Goal: Information Seeking & Learning: Learn about a topic

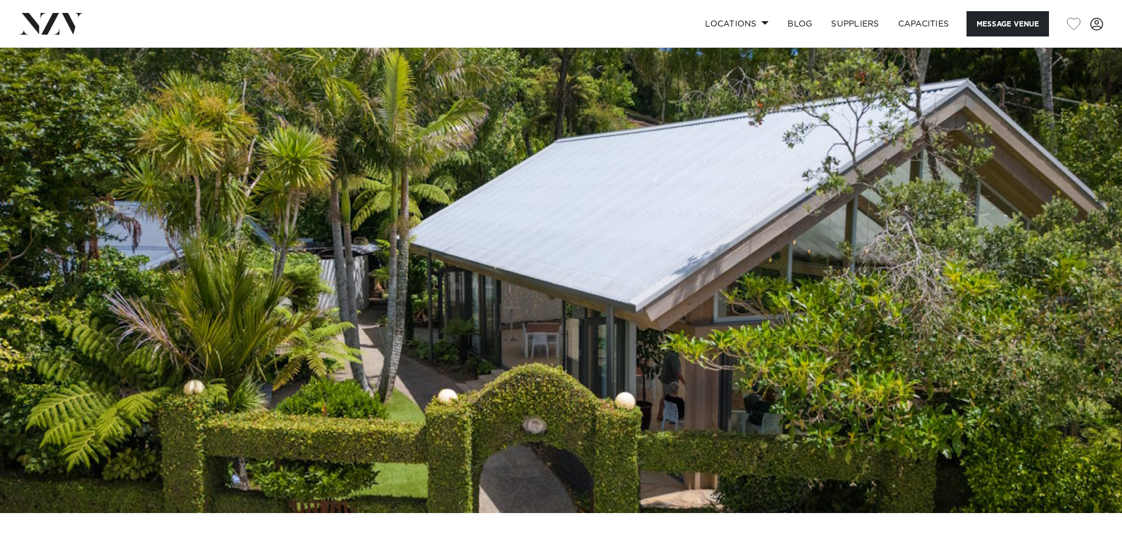
scroll to position [59, 0]
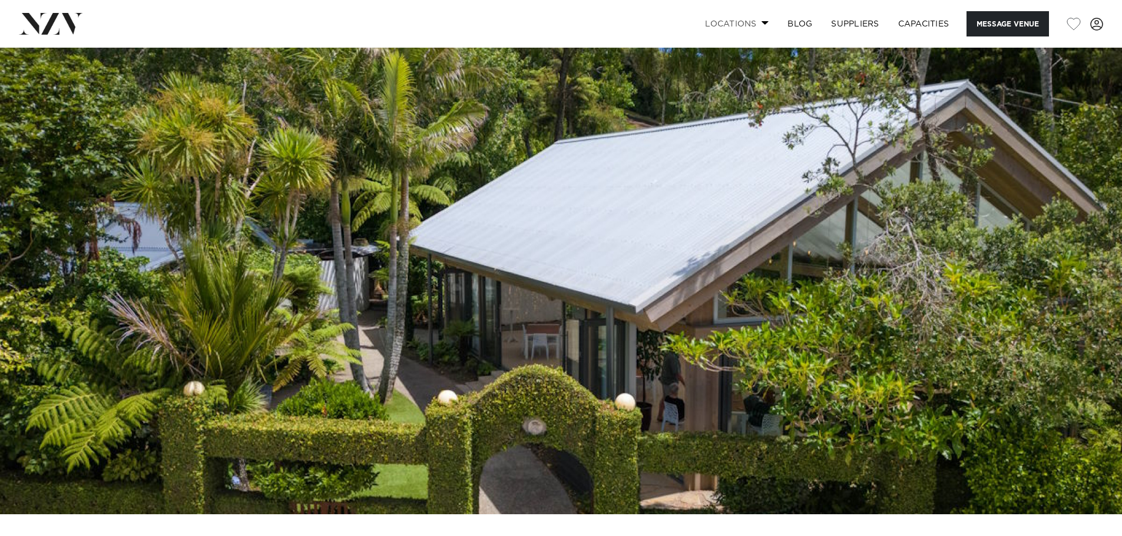
click at [740, 22] on link "Locations" at bounding box center [736, 23] width 82 height 25
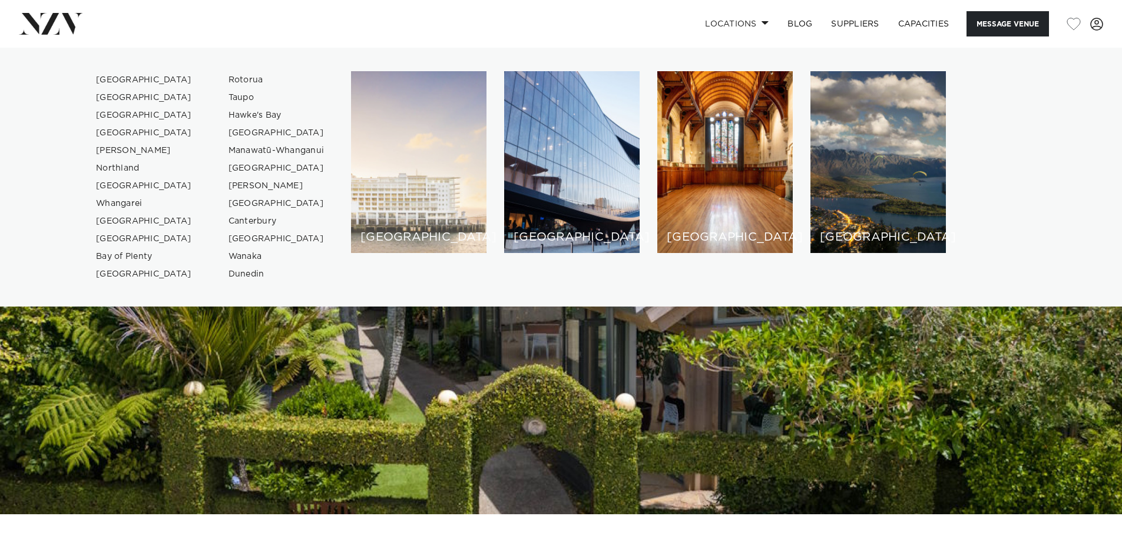
click at [409, 159] on div "[GEOGRAPHIC_DATA]" at bounding box center [418, 162] width 135 height 182
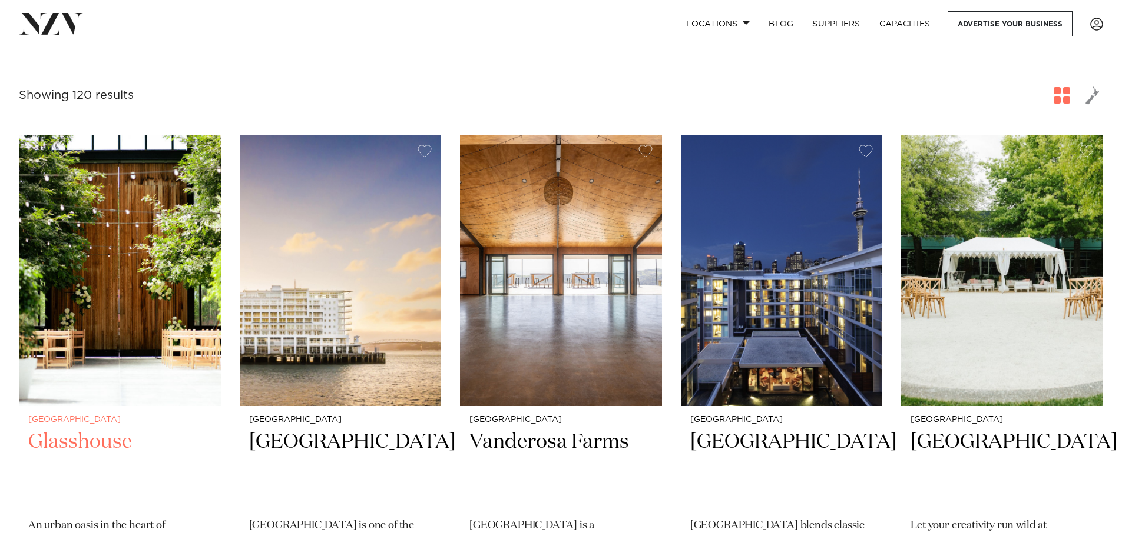
scroll to position [412, 0]
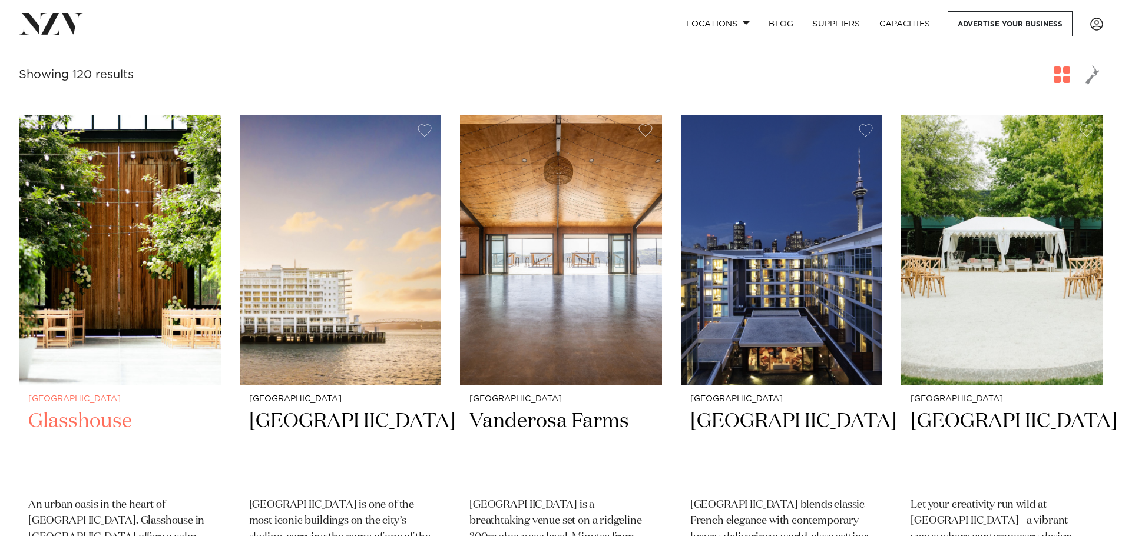
click at [112, 264] on img at bounding box center [120, 250] width 202 height 271
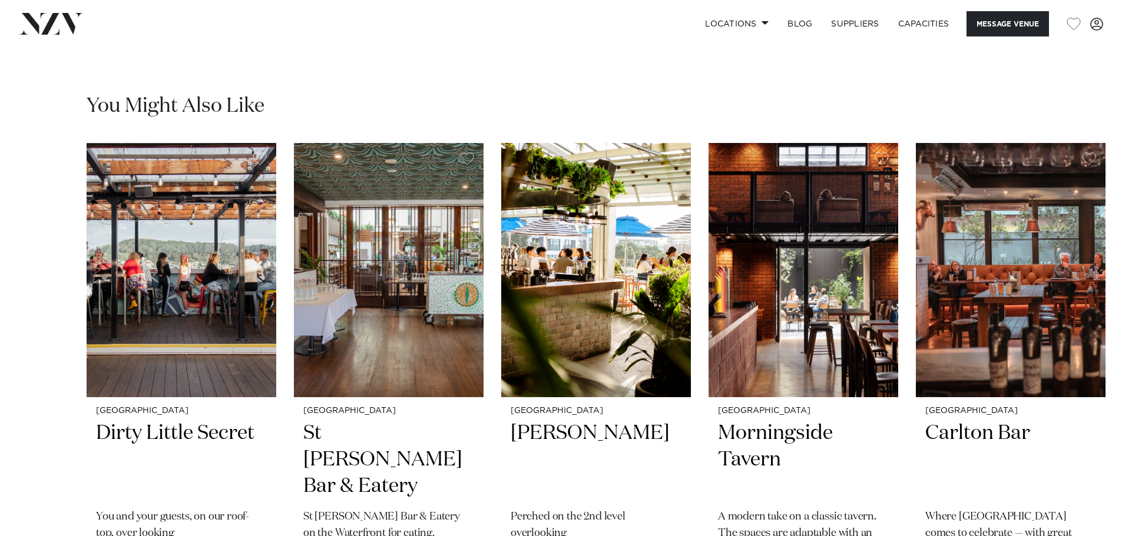
scroll to position [2414, 0]
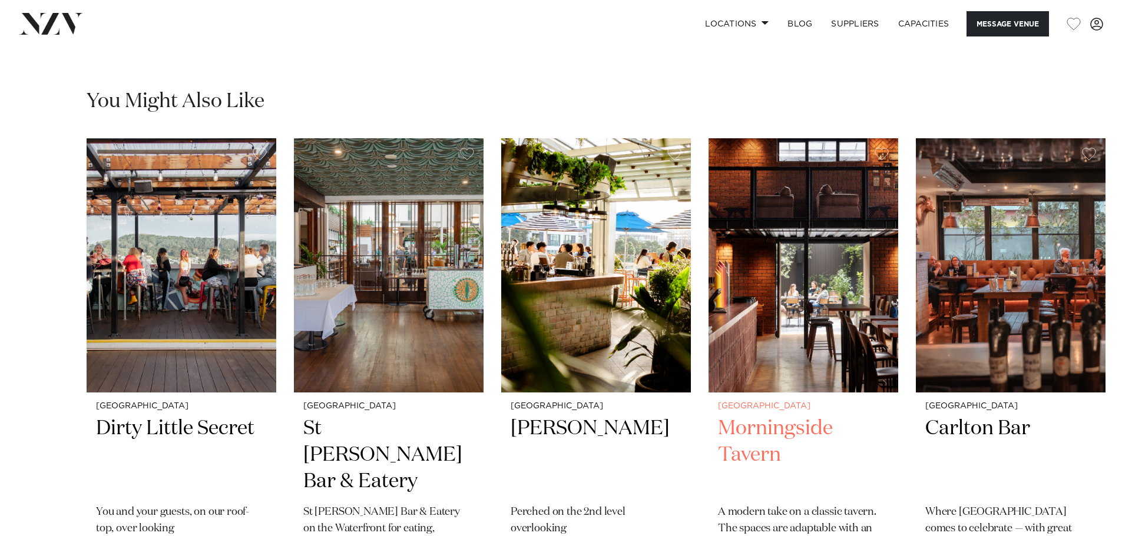
click at [808, 273] on img "4 / 12" at bounding box center [803, 265] width 190 height 254
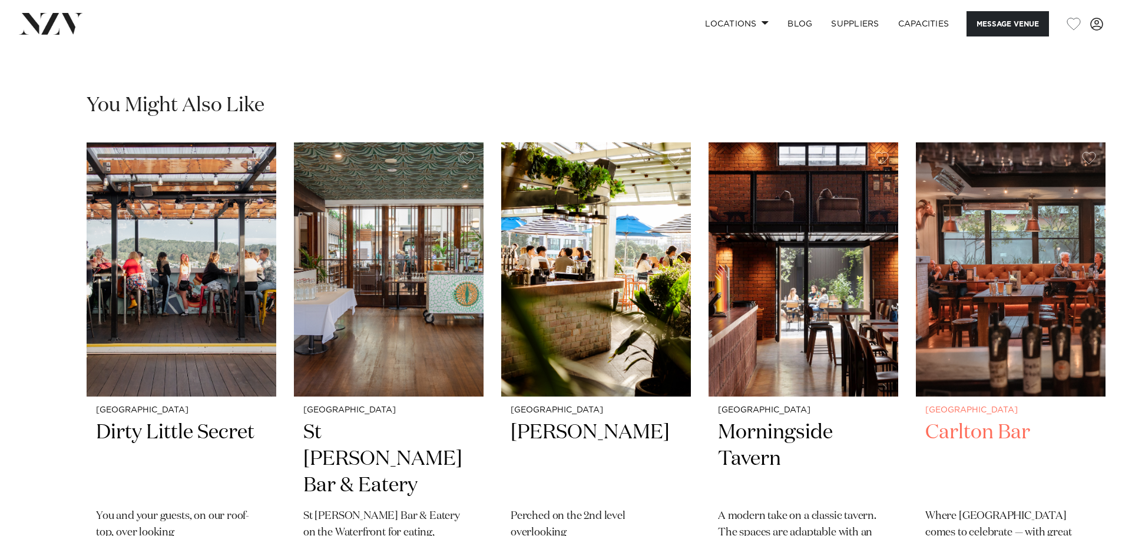
click at [973, 276] on img "5 / 12" at bounding box center [1011, 269] width 190 height 254
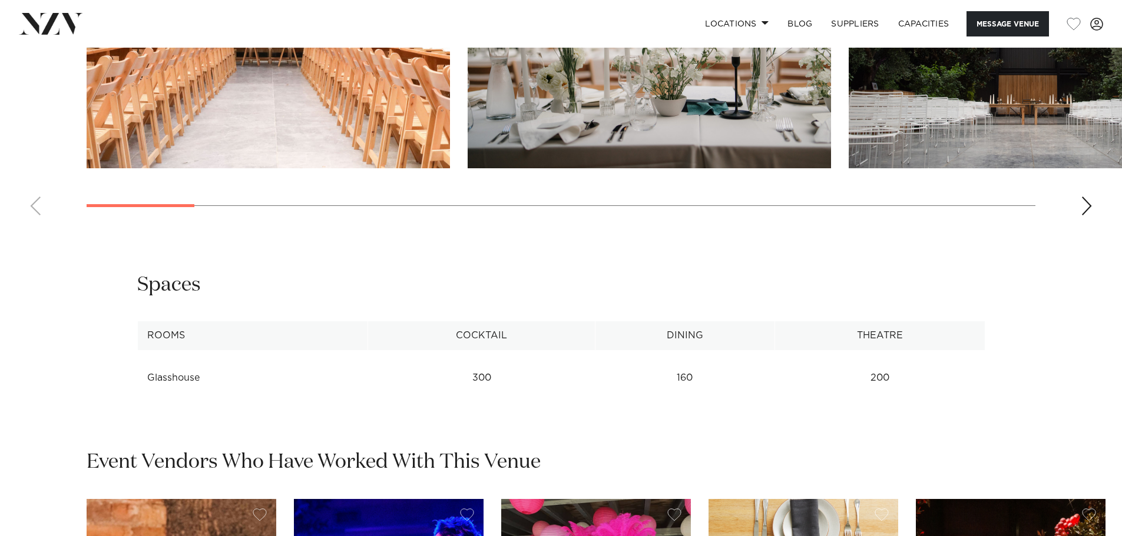
scroll to position [1798, 0]
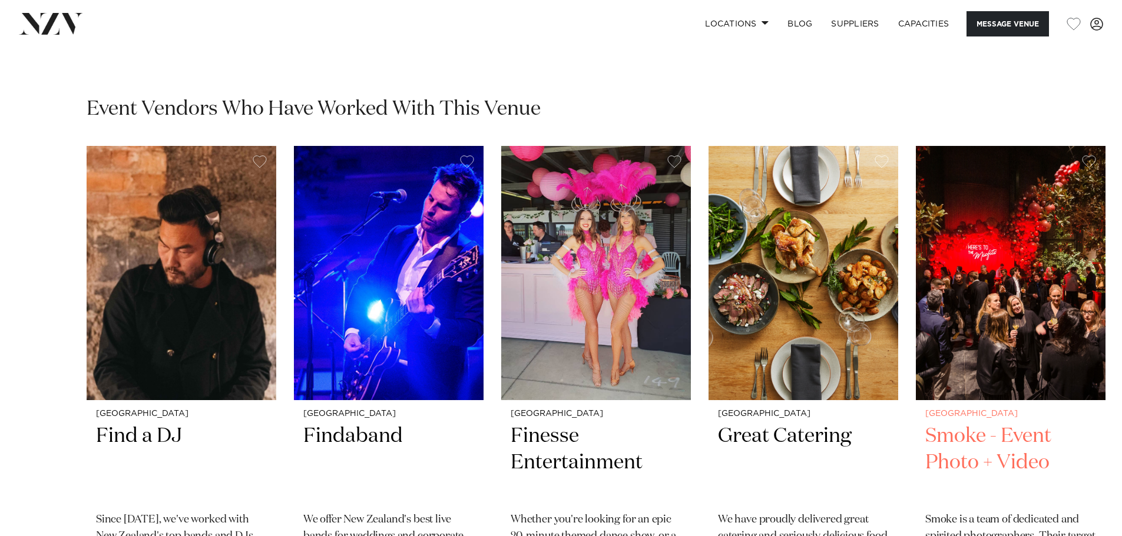
click at [1014, 283] on img "5 / 6" at bounding box center [1011, 273] width 190 height 254
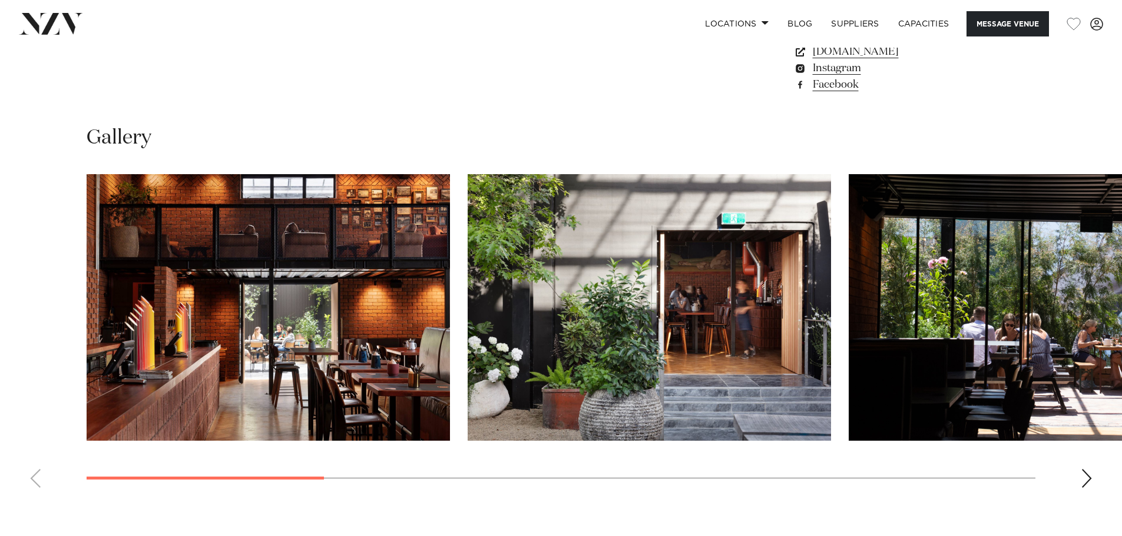
scroll to position [1236, 0]
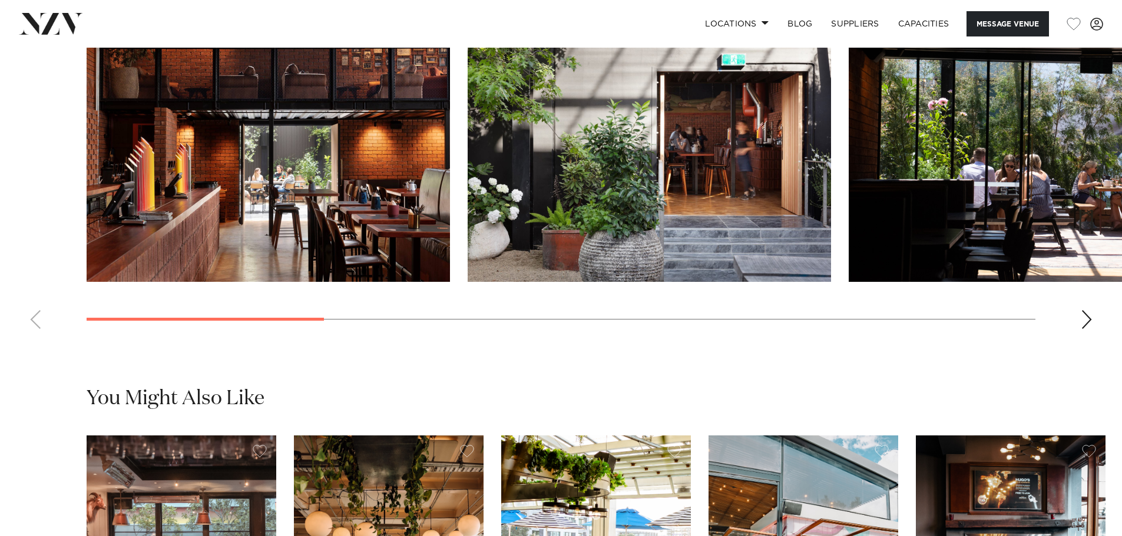
click at [362, 208] on img "1 / 10" at bounding box center [268, 148] width 363 height 267
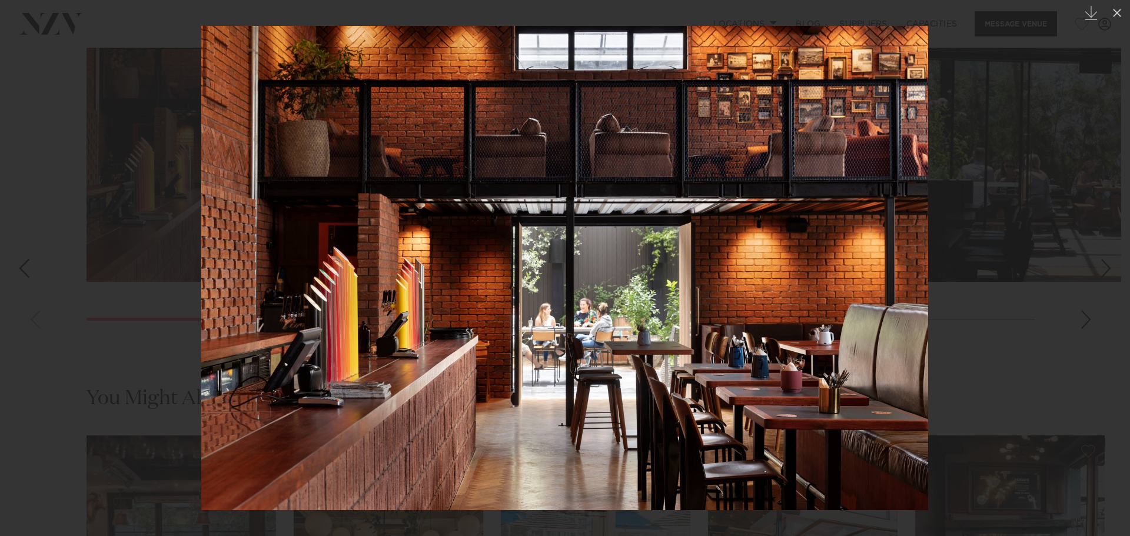
click at [1093, 265] on link at bounding box center [1109, 268] width 41 height 59
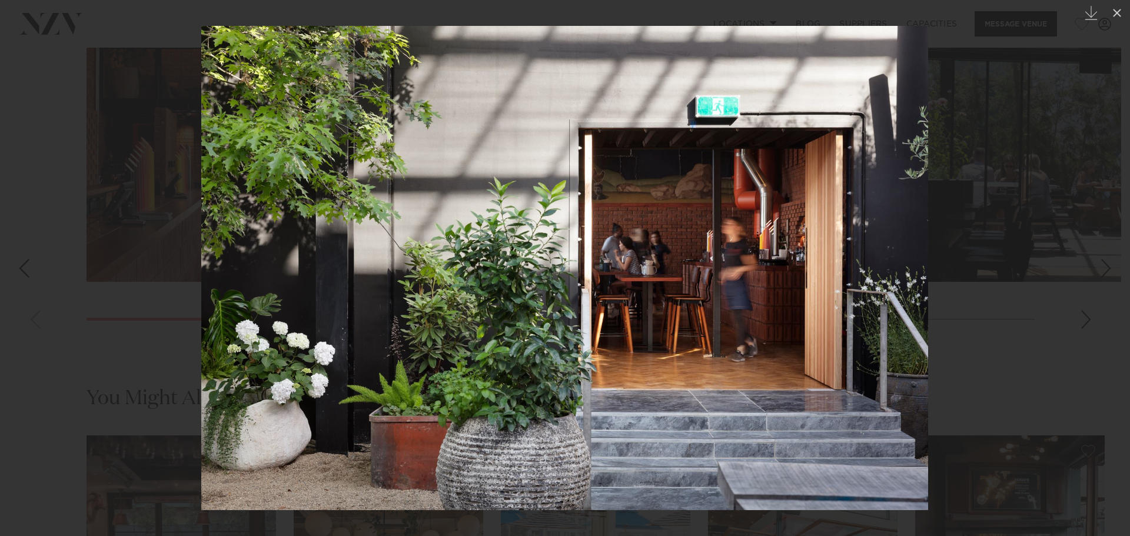
click at [1090, 264] on link at bounding box center [1109, 268] width 41 height 59
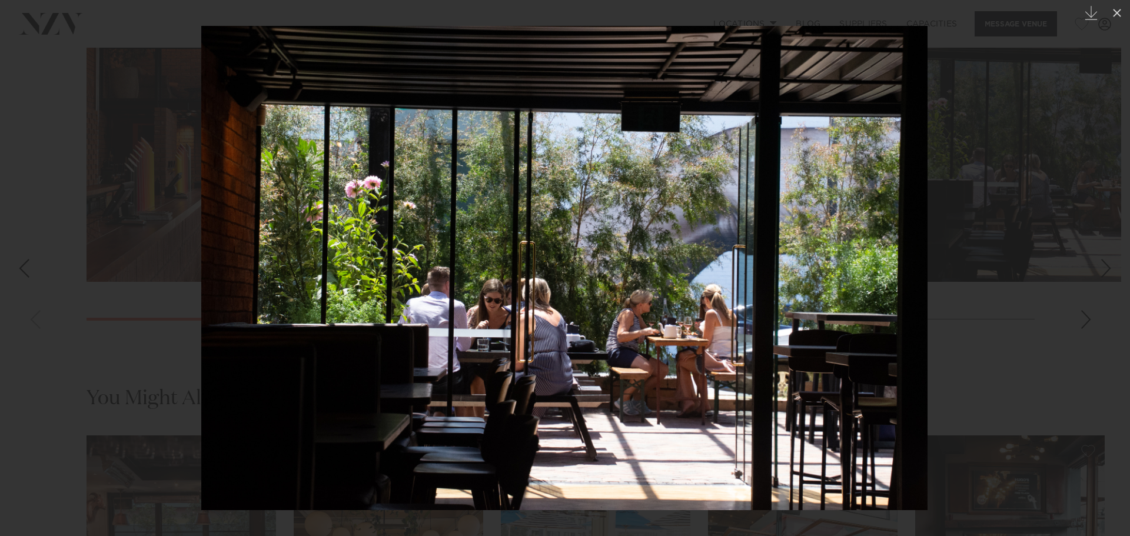
click at [1090, 264] on link at bounding box center [1109, 268] width 41 height 59
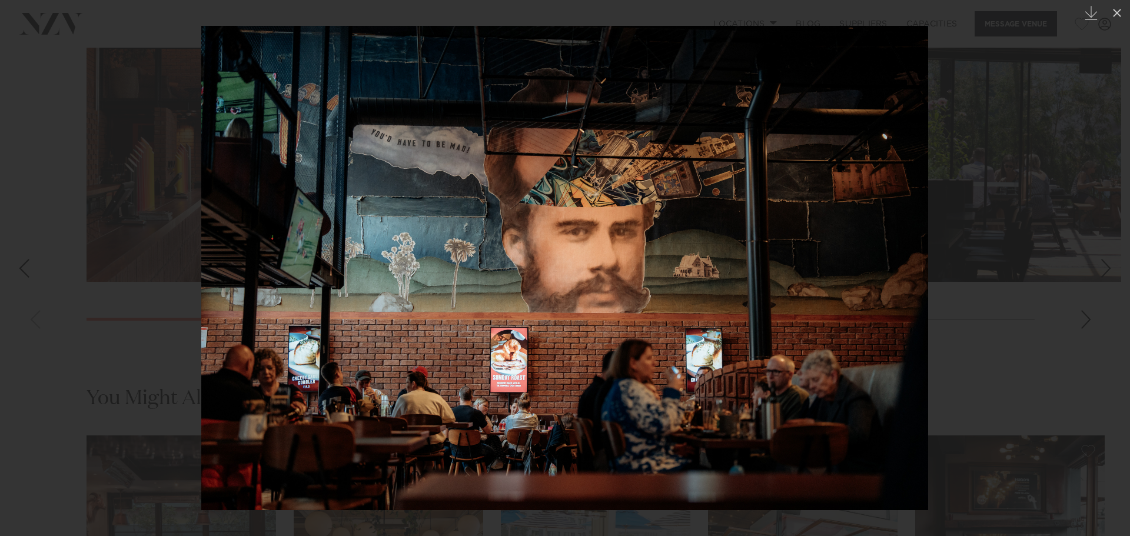
click at [1090, 264] on link at bounding box center [1109, 268] width 41 height 59
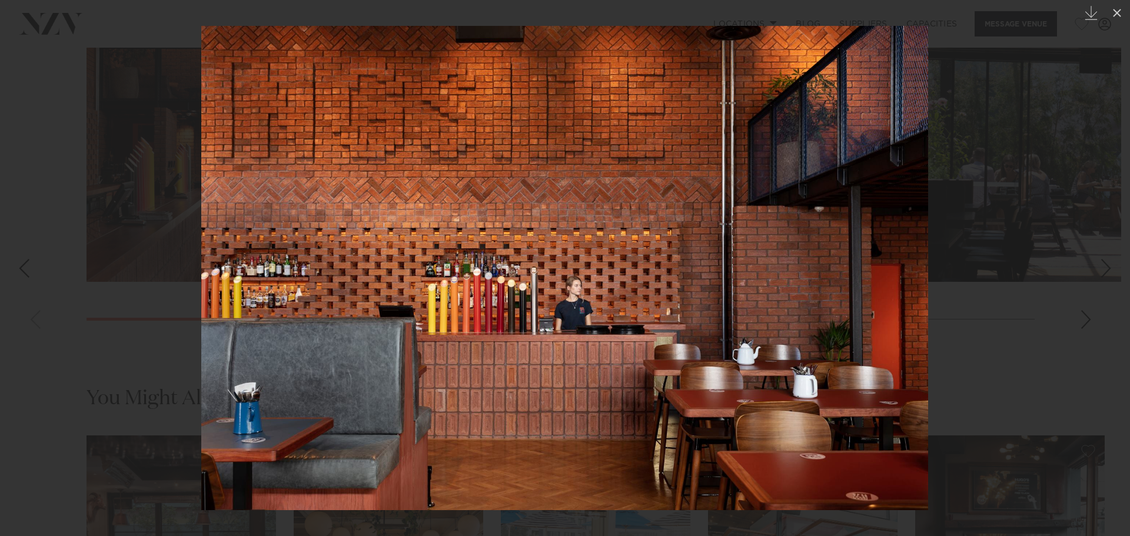
click at [1090, 264] on link at bounding box center [1109, 268] width 41 height 59
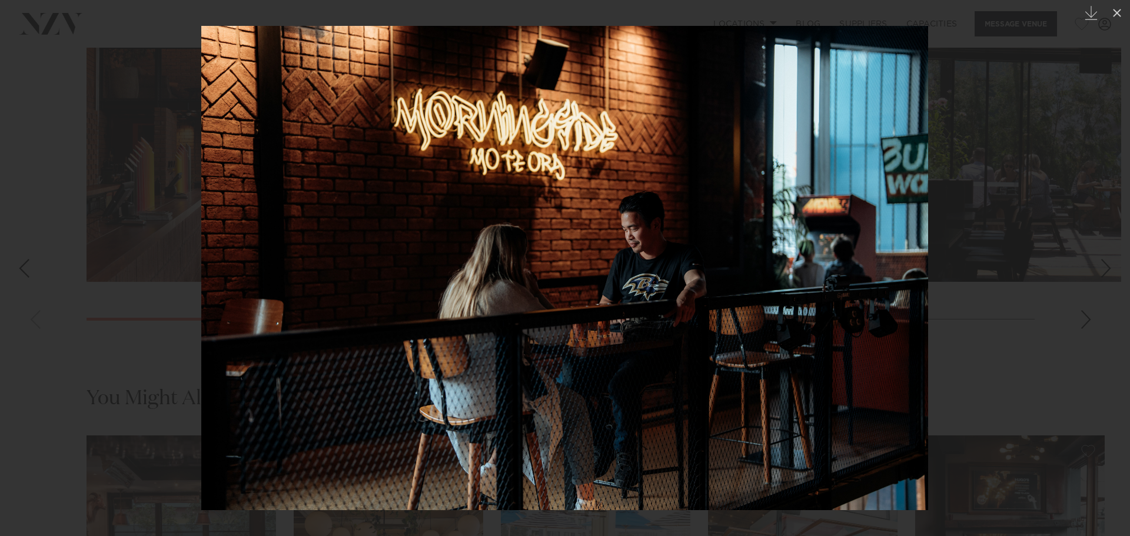
click at [1090, 264] on link at bounding box center [1109, 268] width 41 height 59
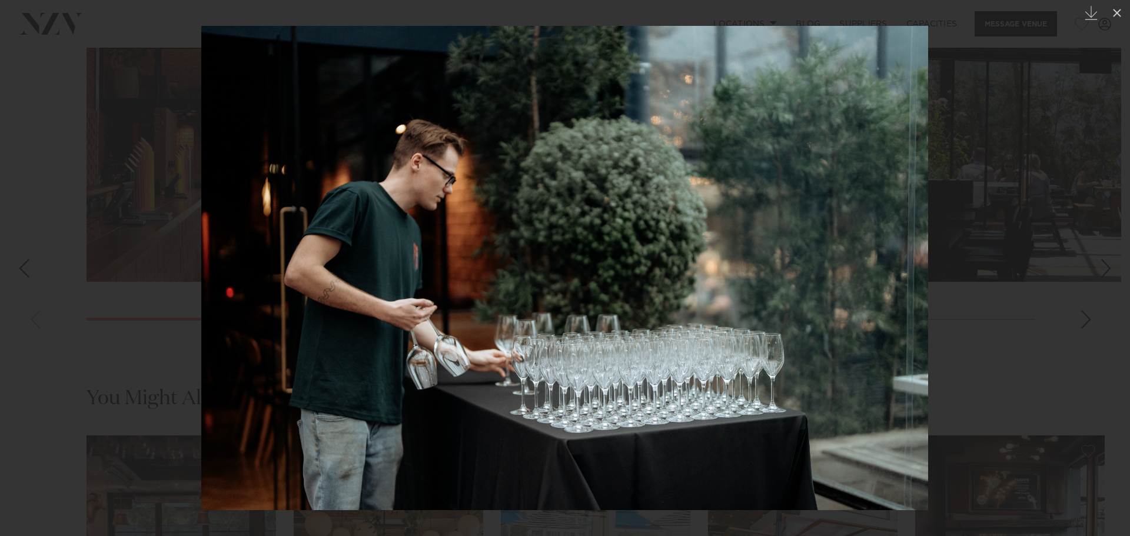
click at [1090, 264] on link at bounding box center [1109, 268] width 41 height 59
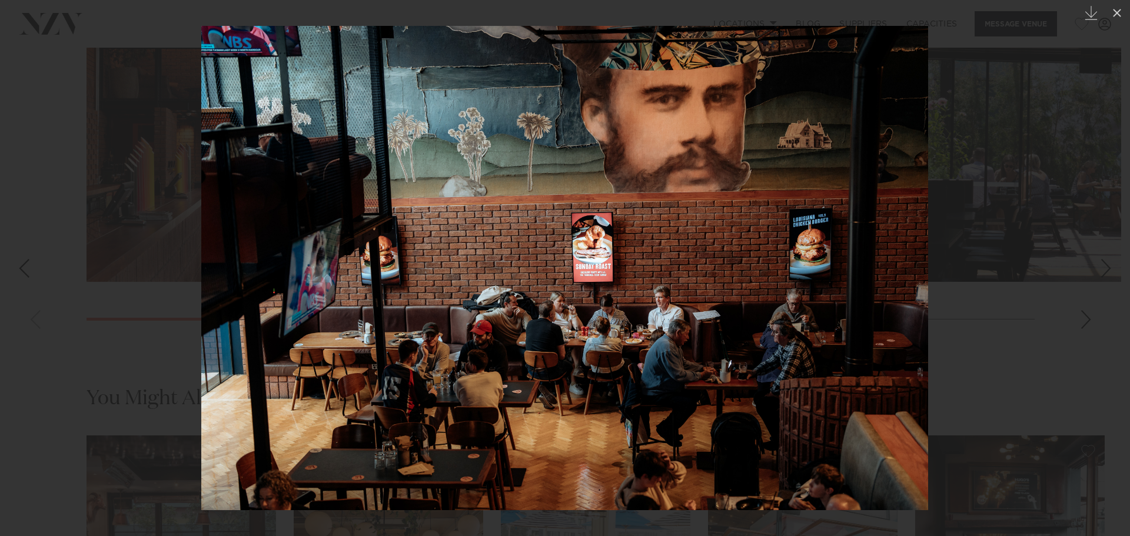
click at [1090, 264] on link at bounding box center [1109, 268] width 41 height 59
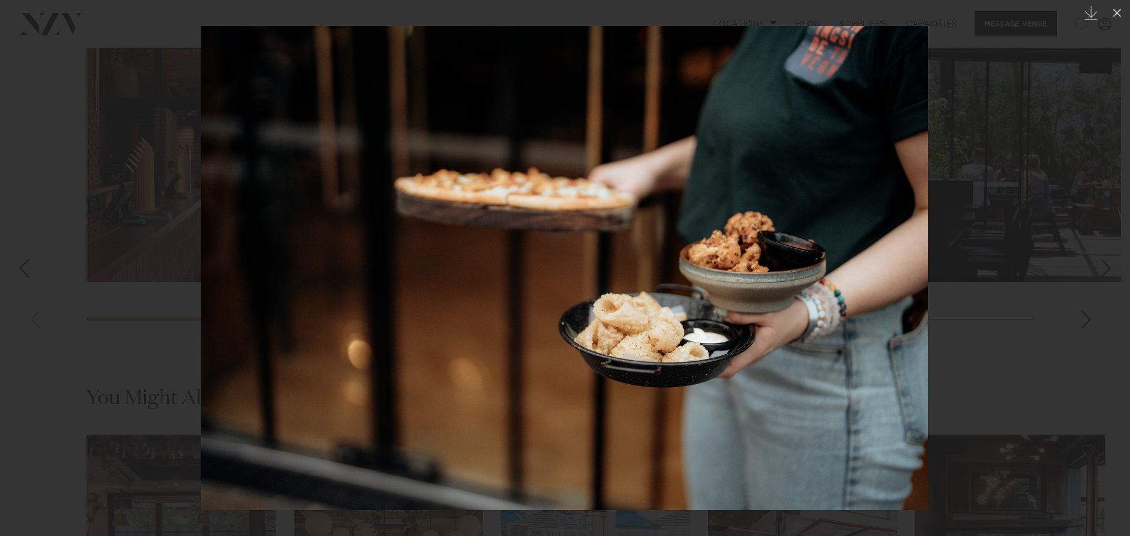
click at [1090, 264] on link at bounding box center [1109, 268] width 41 height 59
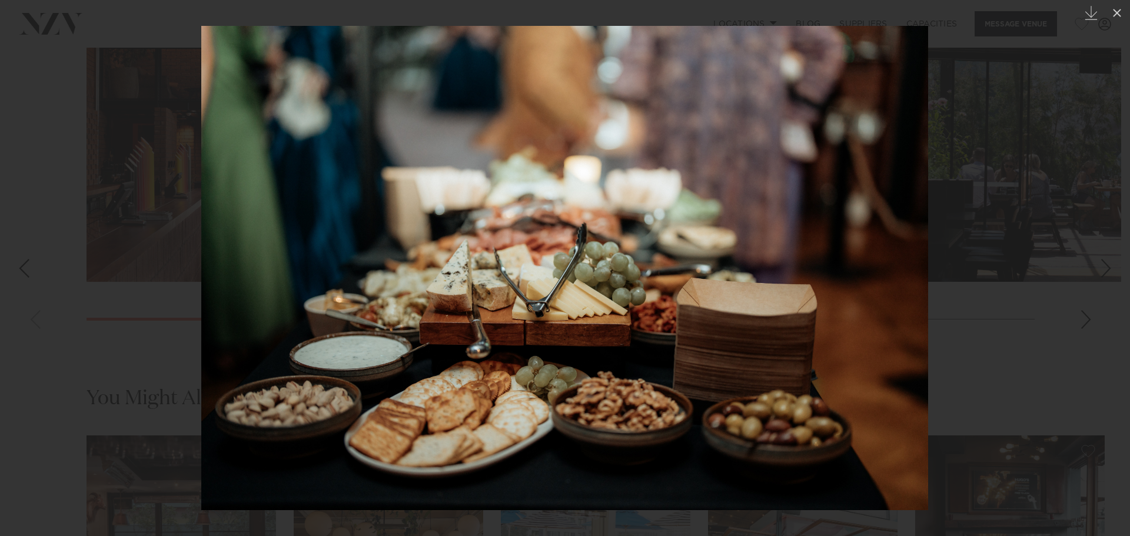
click at [1090, 264] on link at bounding box center [1109, 268] width 41 height 59
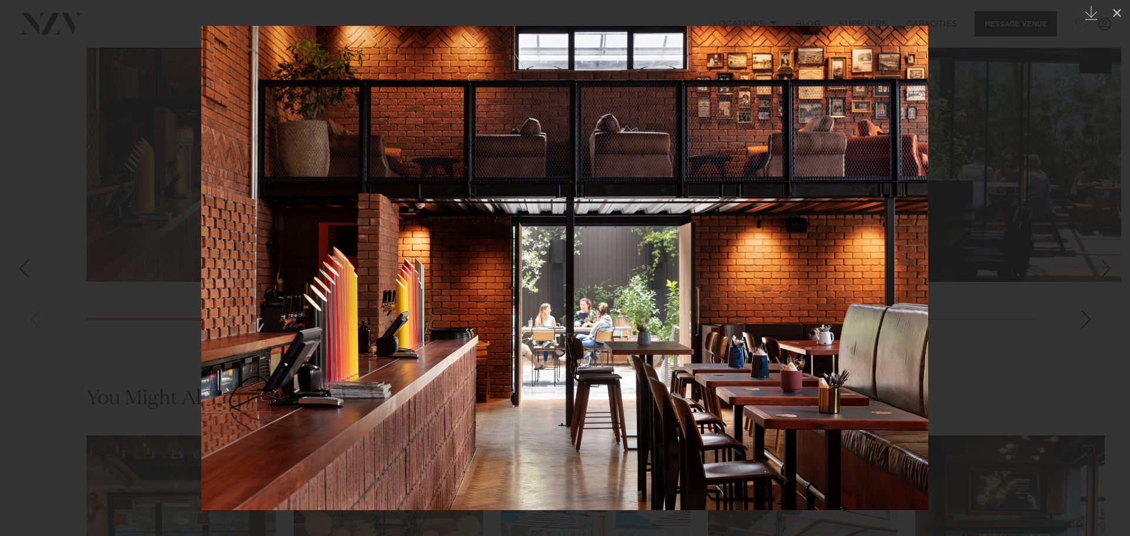
click at [1090, 264] on link at bounding box center [1109, 268] width 41 height 59
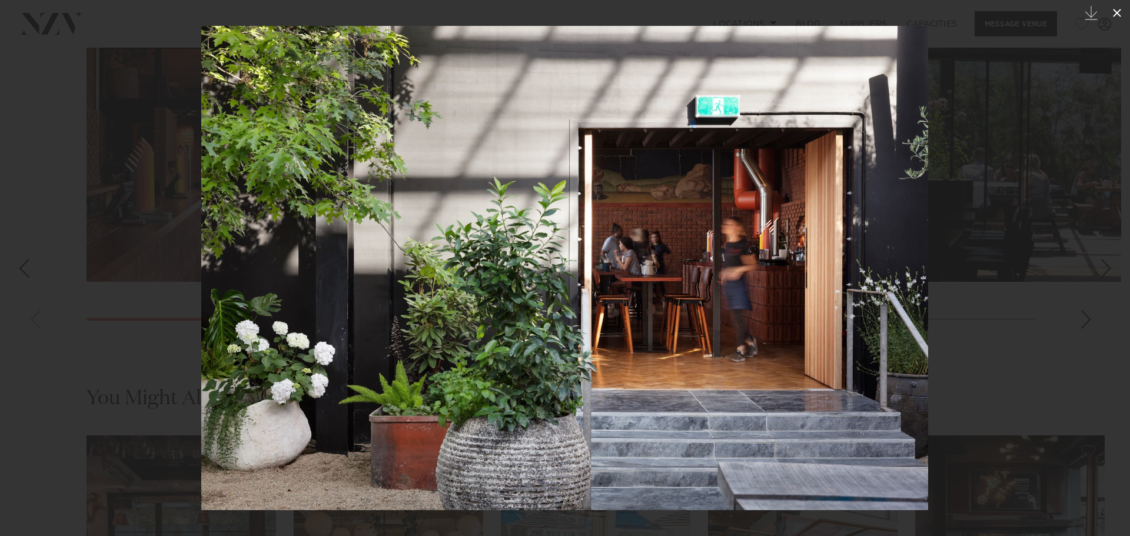
click at [1120, 8] on icon at bounding box center [1117, 13] width 14 height 14
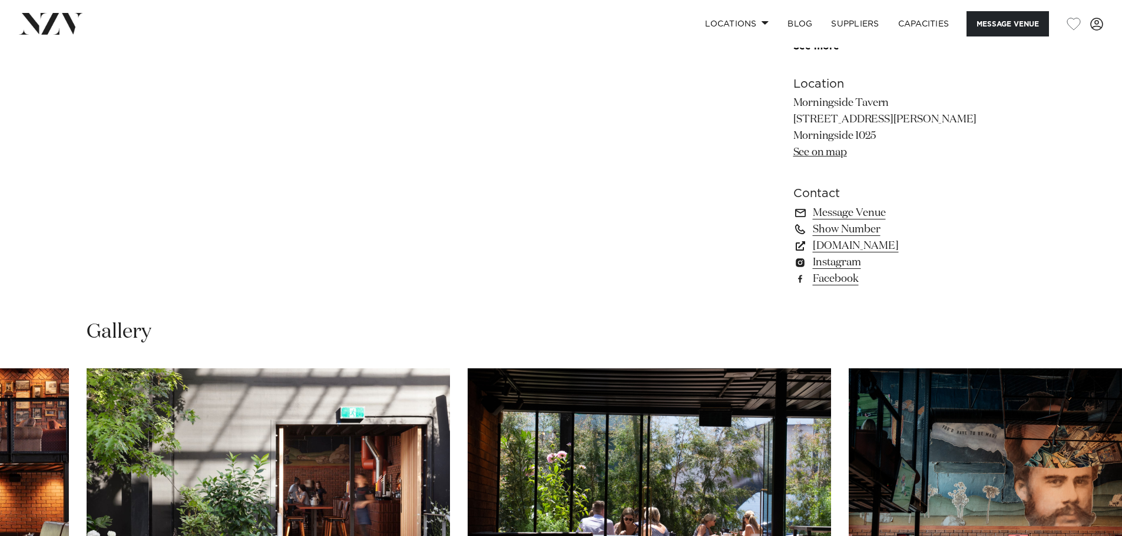
scroll to position [530, 0]
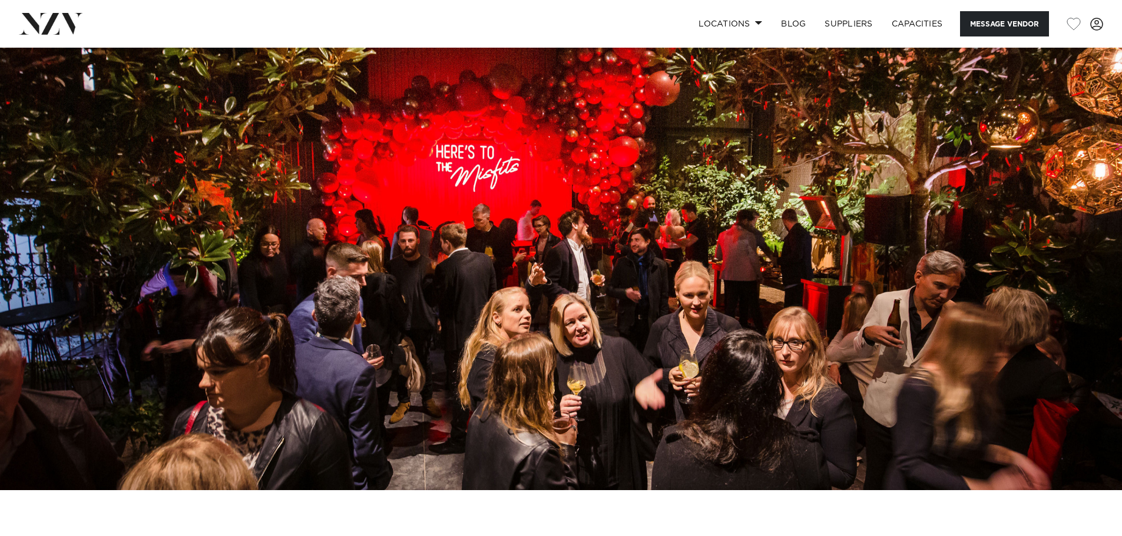
scroll to position [59, 0]
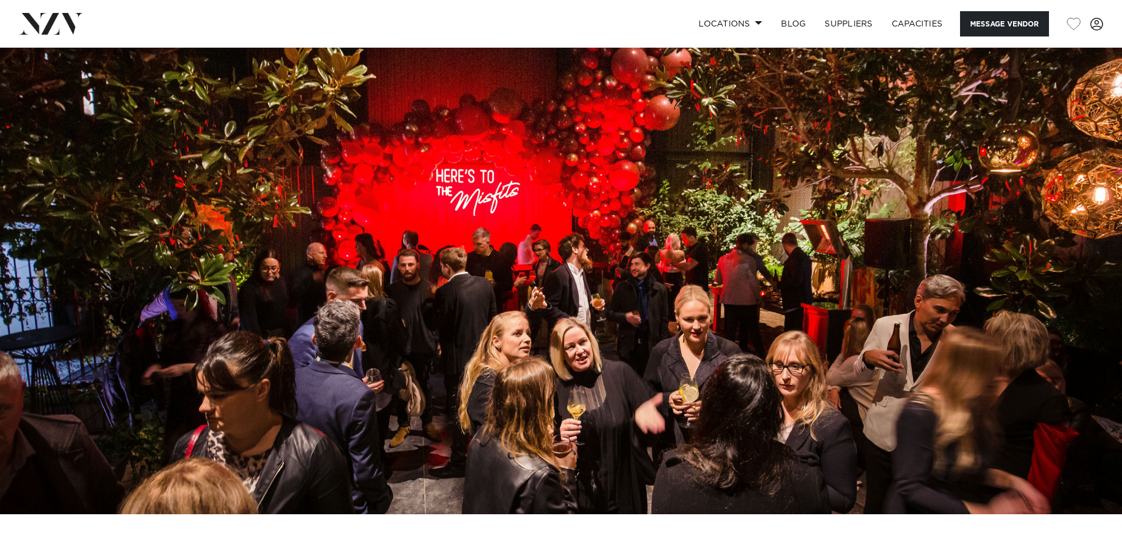
click at [979, 240] on img at bounding box center [561, 252] width 1122 height 526
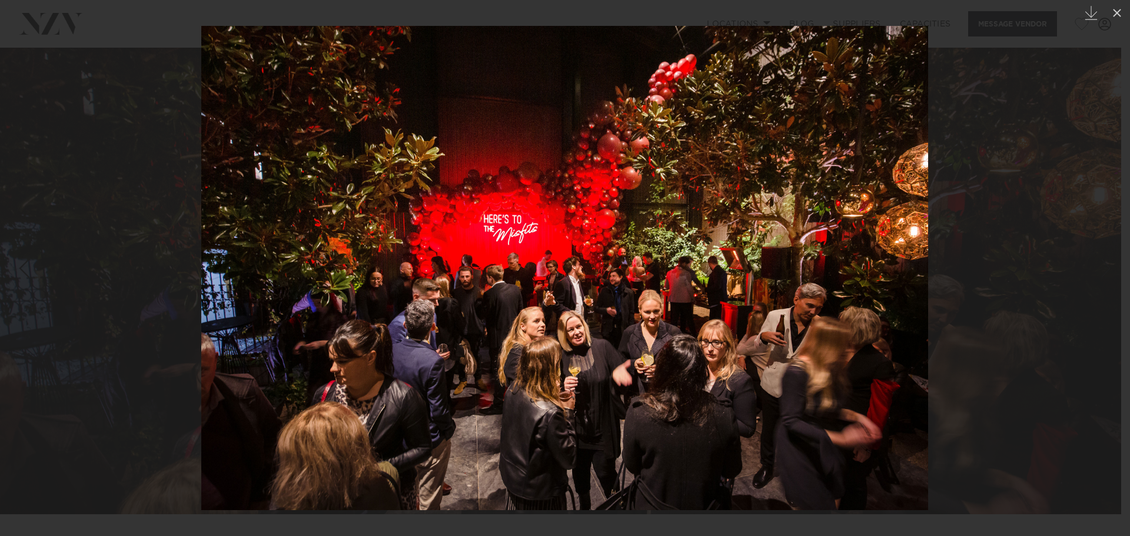
click at [1035, 257] on div at bounding box center [565, 268] width 1130 height 536
click at [844, 278] on img at bounding box center [564, 268] width 727 height 485
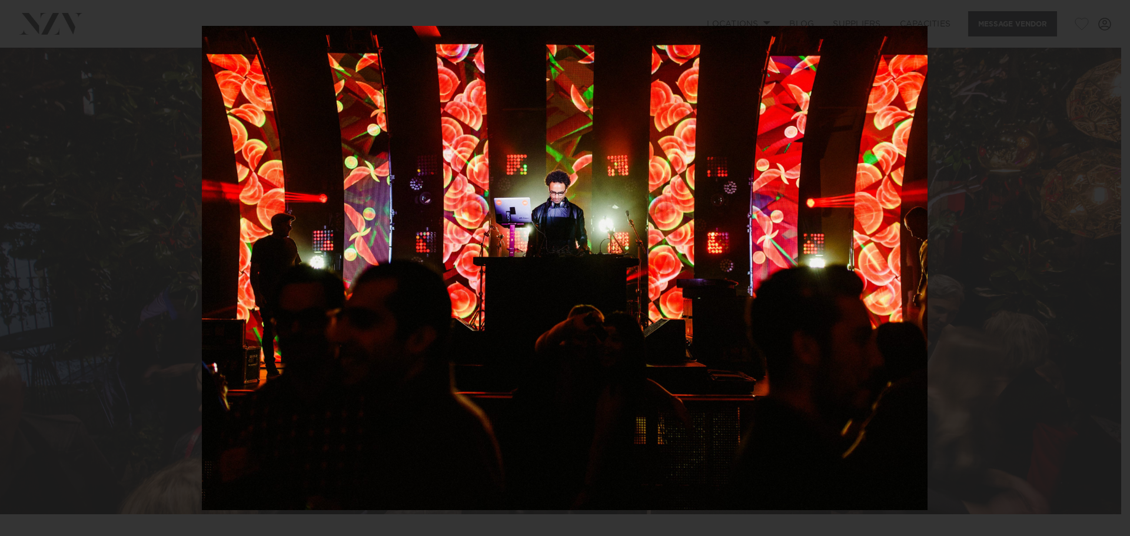
click at [1065, 260] on div at bounding box center [565, 268] width 1130 height 536
